Goal: Task Accomplishment & Management: Manage account settings

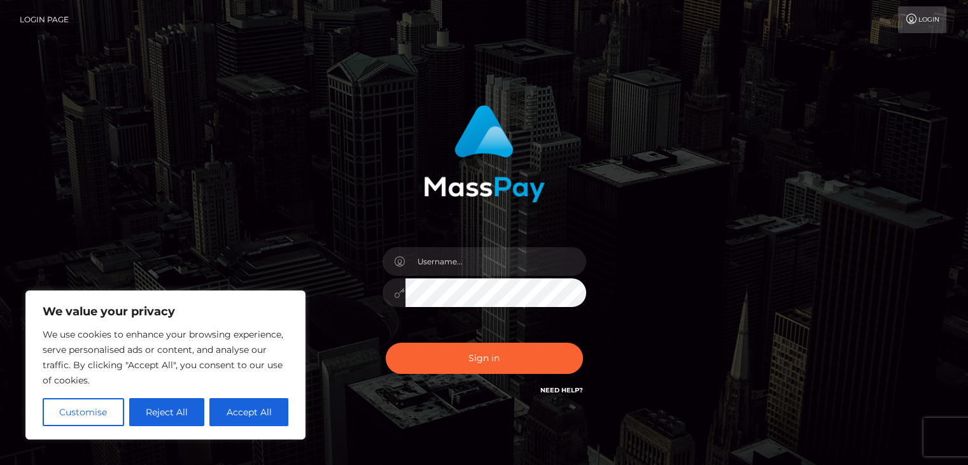
type input "[EMAIL_ADDRESS][DOMAIN_NAME]"
click at [191, 413] on button "Reject All" at bounding box center [167, 412] width 76 height 28
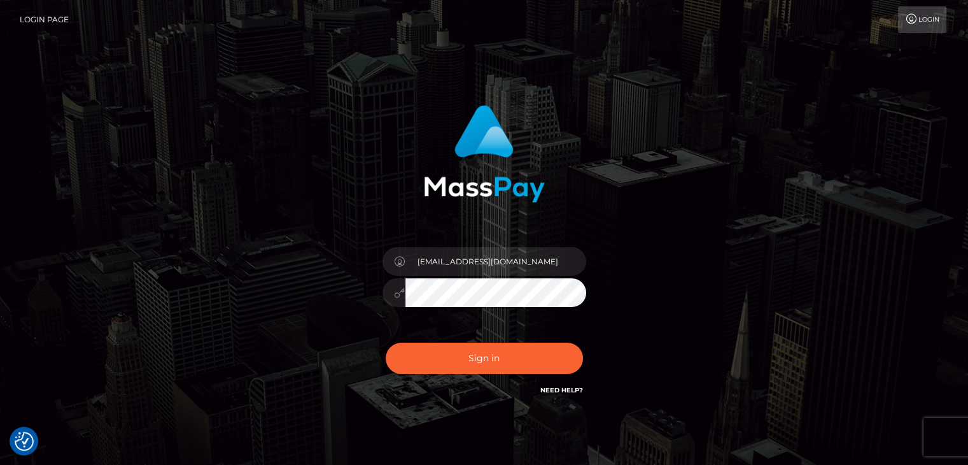
click at [386, 343] on button "Sign in" at bounding box center [484, 358] width 197 height 31
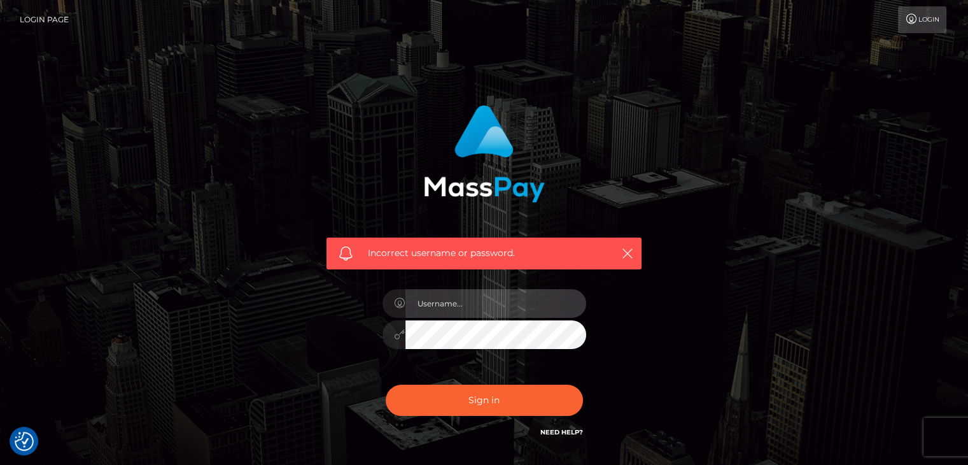
click at [470, 306] on input "text" at bounding box center [496, 303] width 181 height 29
type input "[EMAIL_ADDRESS][DOMAIN_NAME]"
click at [386, 385] on button "Sign in" at bounding box center [484, 400] width 197 height 31
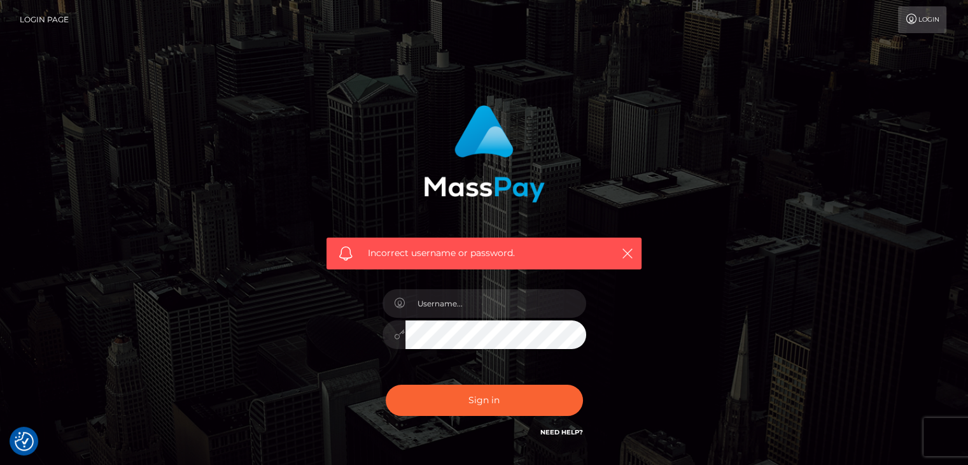
click at [49, 20] on link "Login Page" at bounding box center [44, 19] width 49 height 27
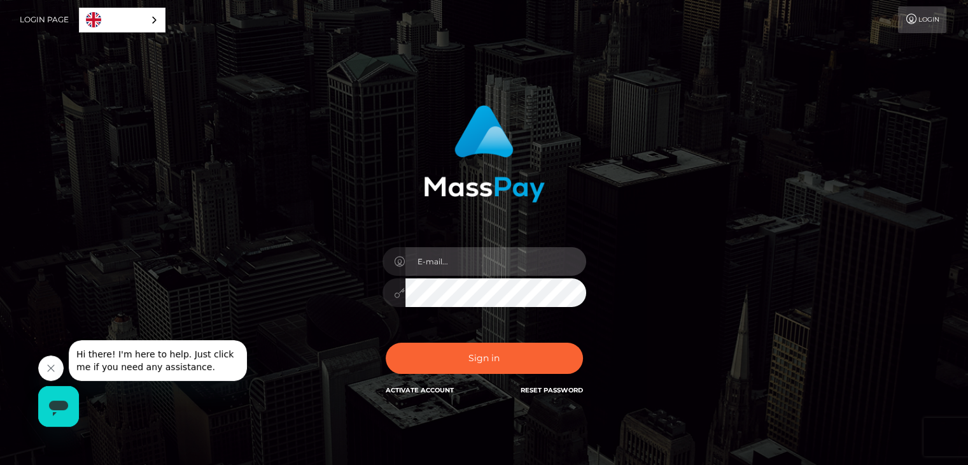
type input "ZWxvMjg4Mzg4QGdtYWlsLmNvbQ=="
drag, startPoint x: 572, startPoint y: 263, endPoint x: 323, endPoint y: 264, distance: 248.9
click at [323, 264] on div "In order to protect your account, we're utilizing the help of a captcha service…" at bounding box center [484, 250] width 334 height 311
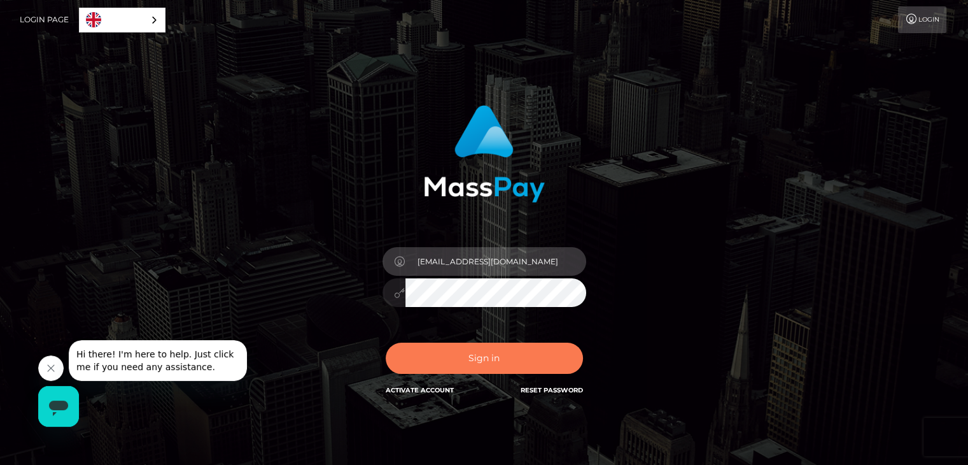
type input "[EMAIL_ADDRESS][DOMAIN_NAME]"
click at [517, 372] on button "Sign in" at bounding box center [484, 358] width 197 height 31
